Goal: Task Accomplishment & Management: Use online tool/utility

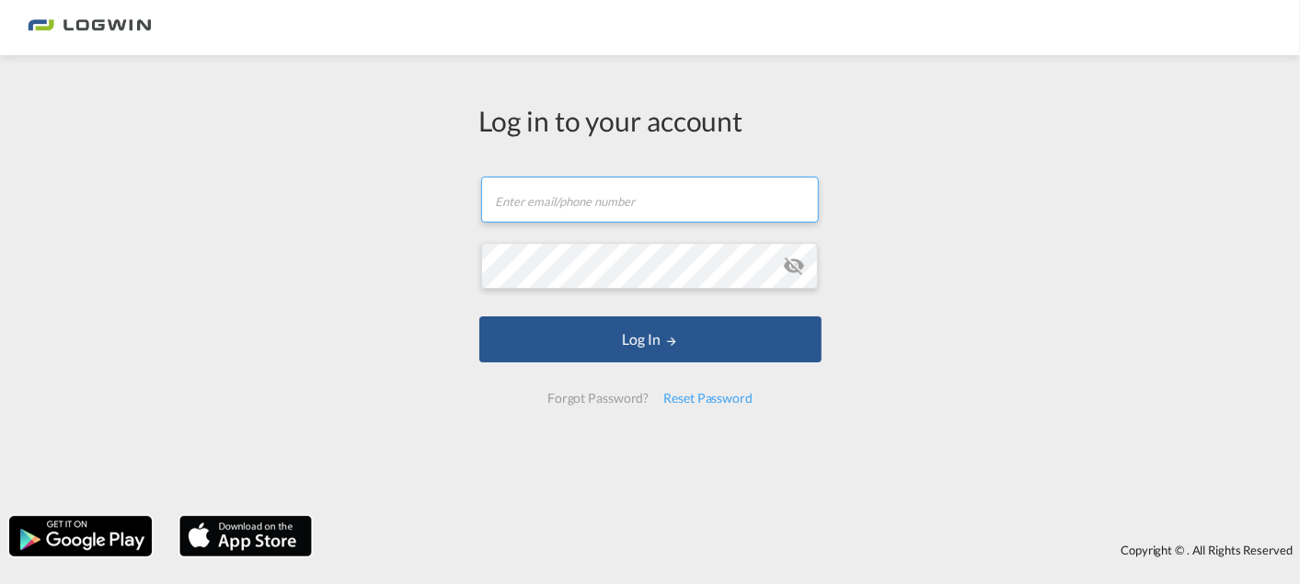
click at [536, 199] on input "text" at bounding box center [650, 200] width 338 height 46
type input "[EMAIL_ADDRESS][PERSON_NAME][DOMAIN_NAME]"
click at [479, 316] on button "Log In" at bounding box center [650, 339] width 342 height 46
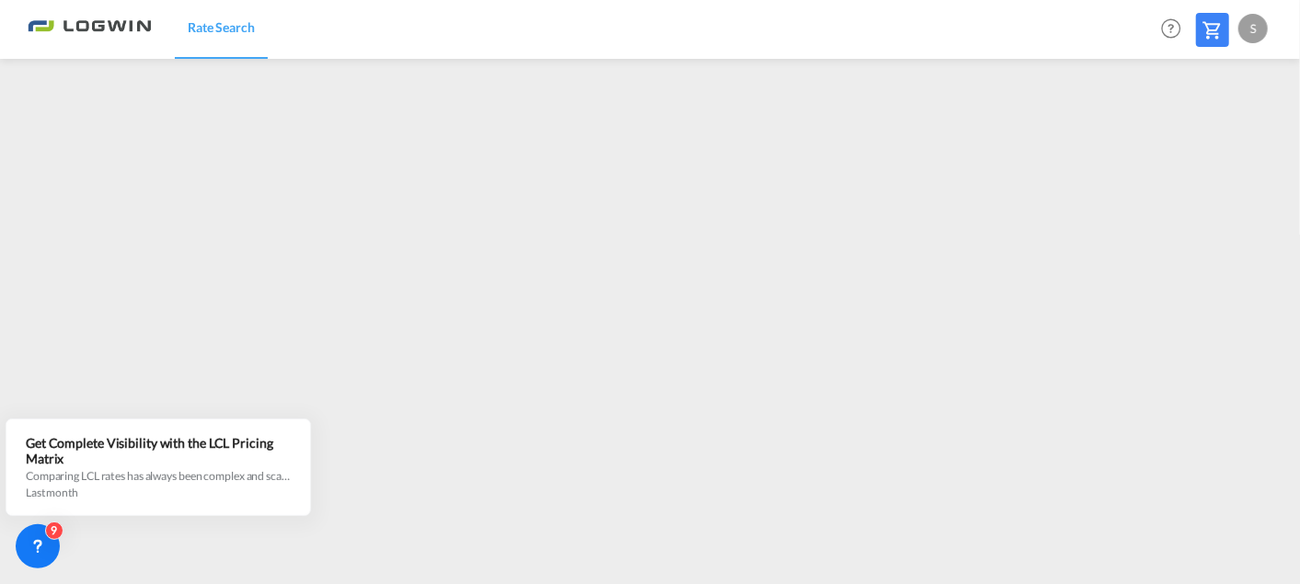
click at [1252, 26] on div "S" at bounding box center [1252, 28] width 29 height 29
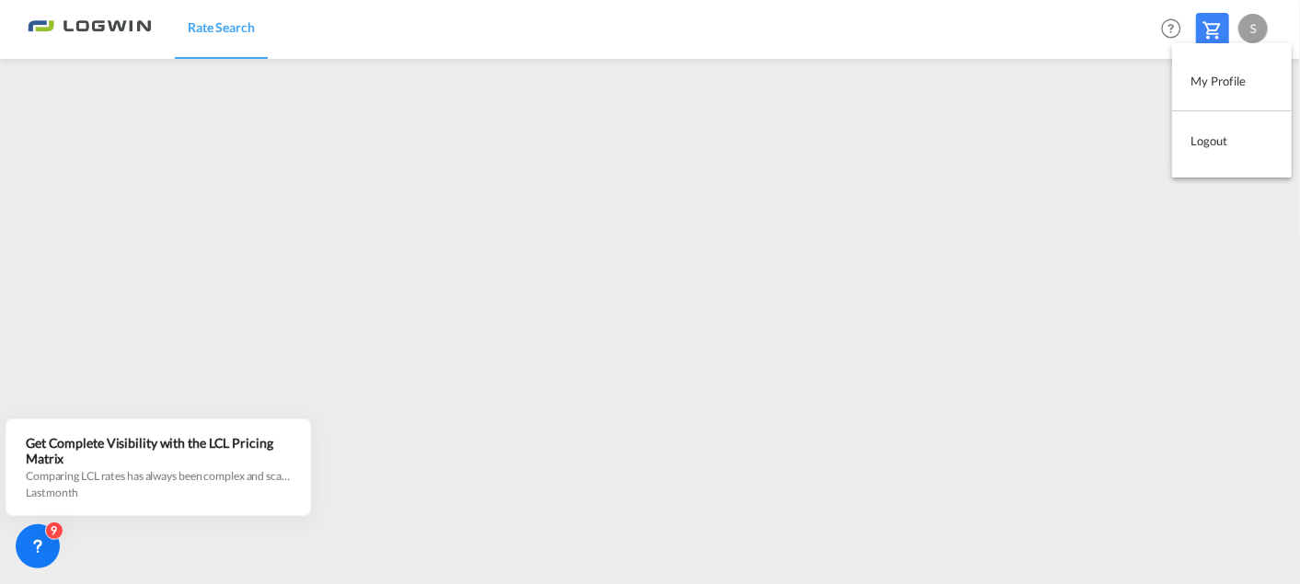
click at [1202, 147] on button "Logout" at bounding box center [1232, 140] width 120 height 37
